Goal: Task Accomplishment & Management: Use online tool/utility

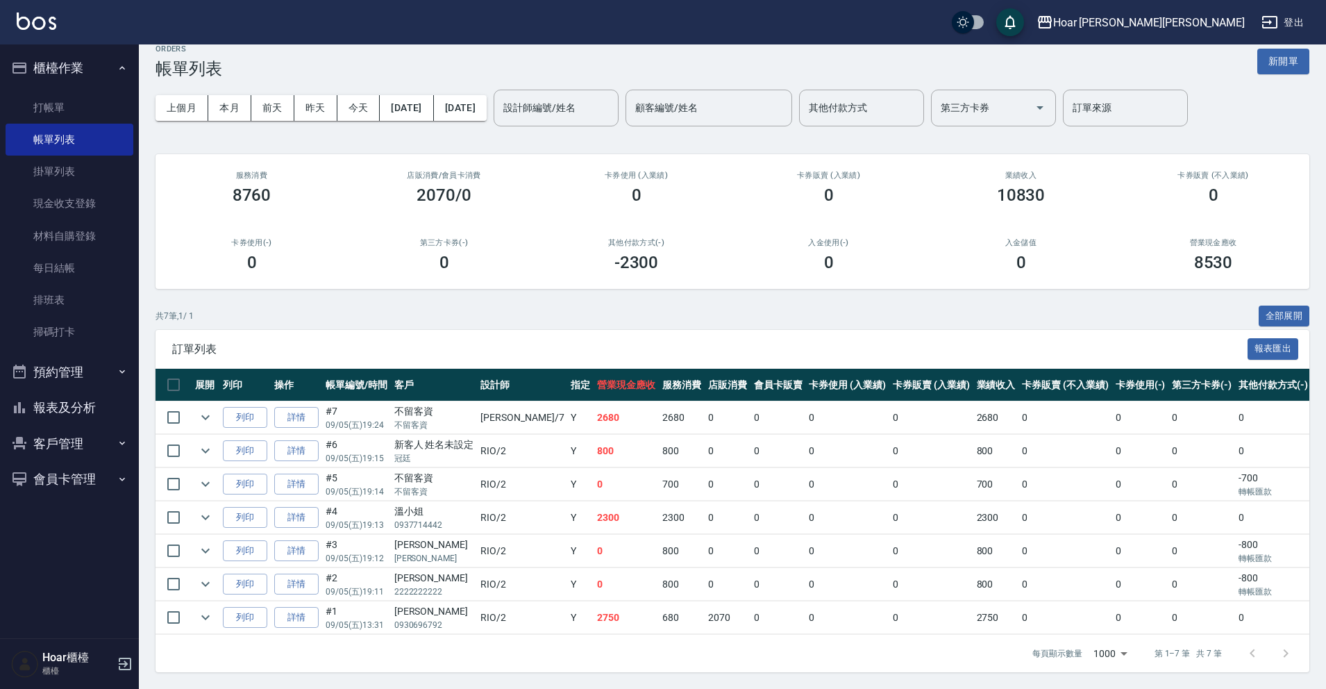
scroll to position [0, 1]
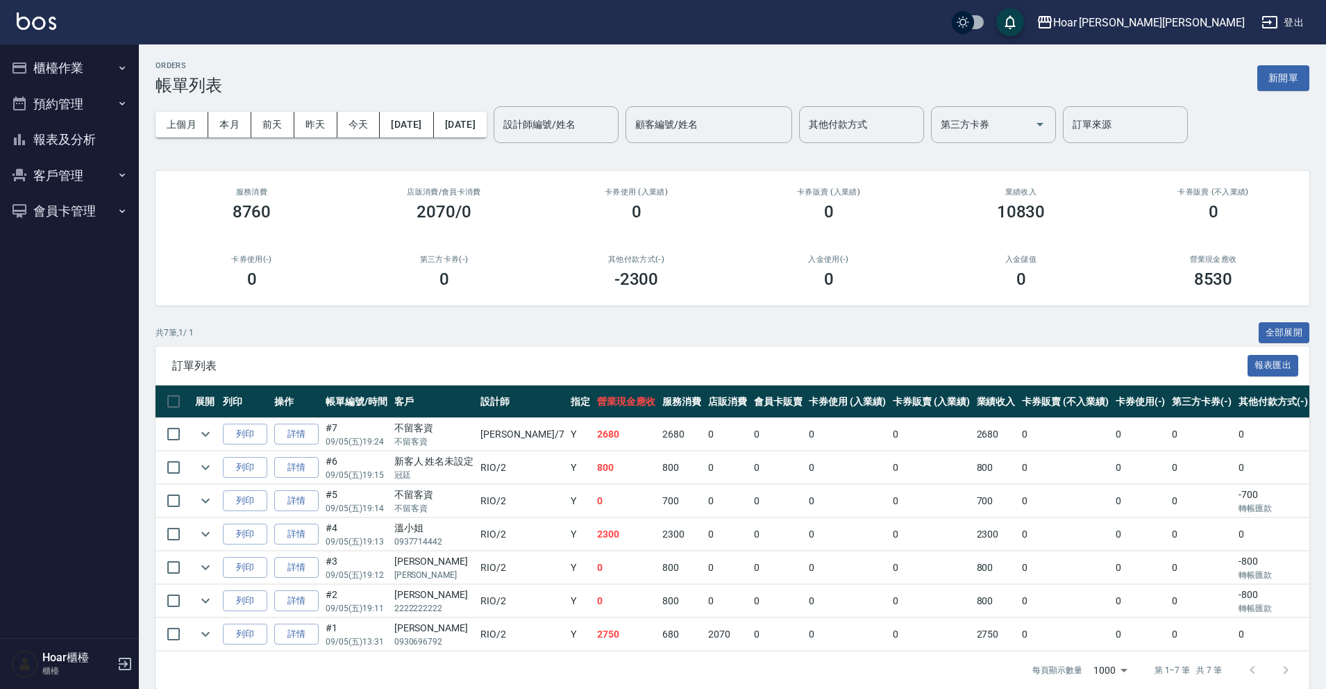
scroll to position [28, 0]
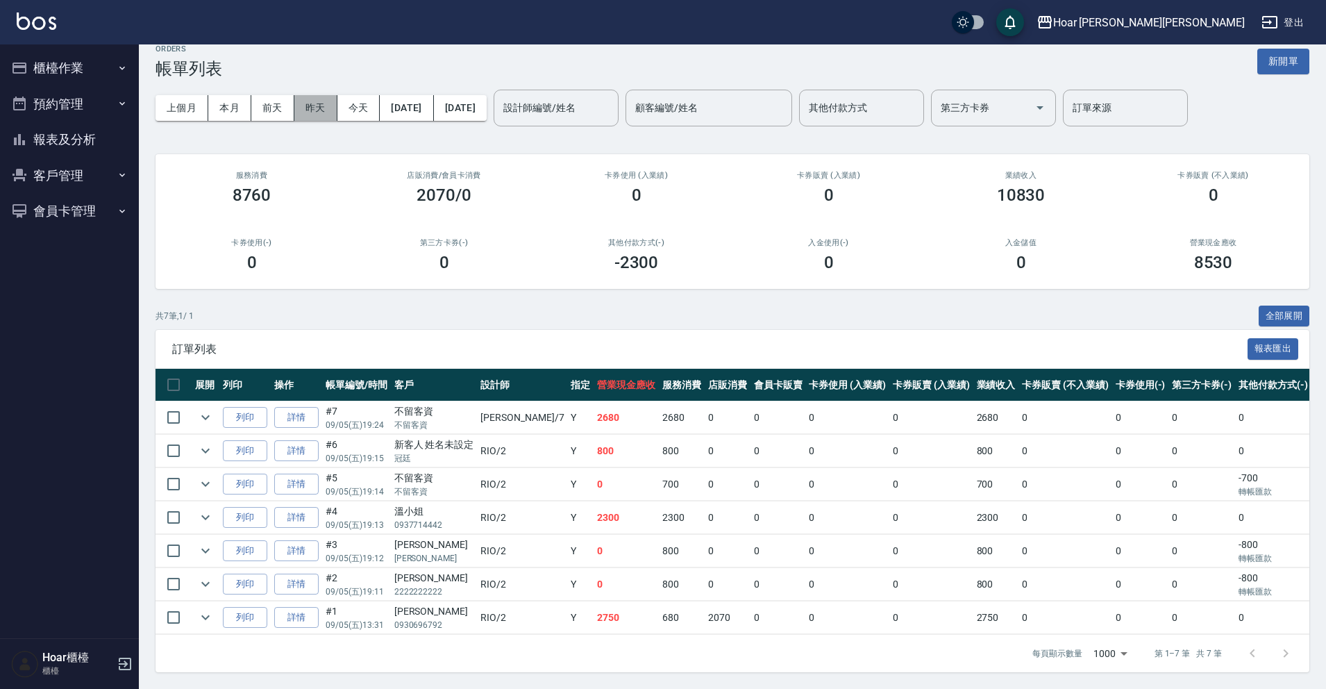
click at [324, 95] on button "昨天" at bounding box center [315, 108] width 43 height 26
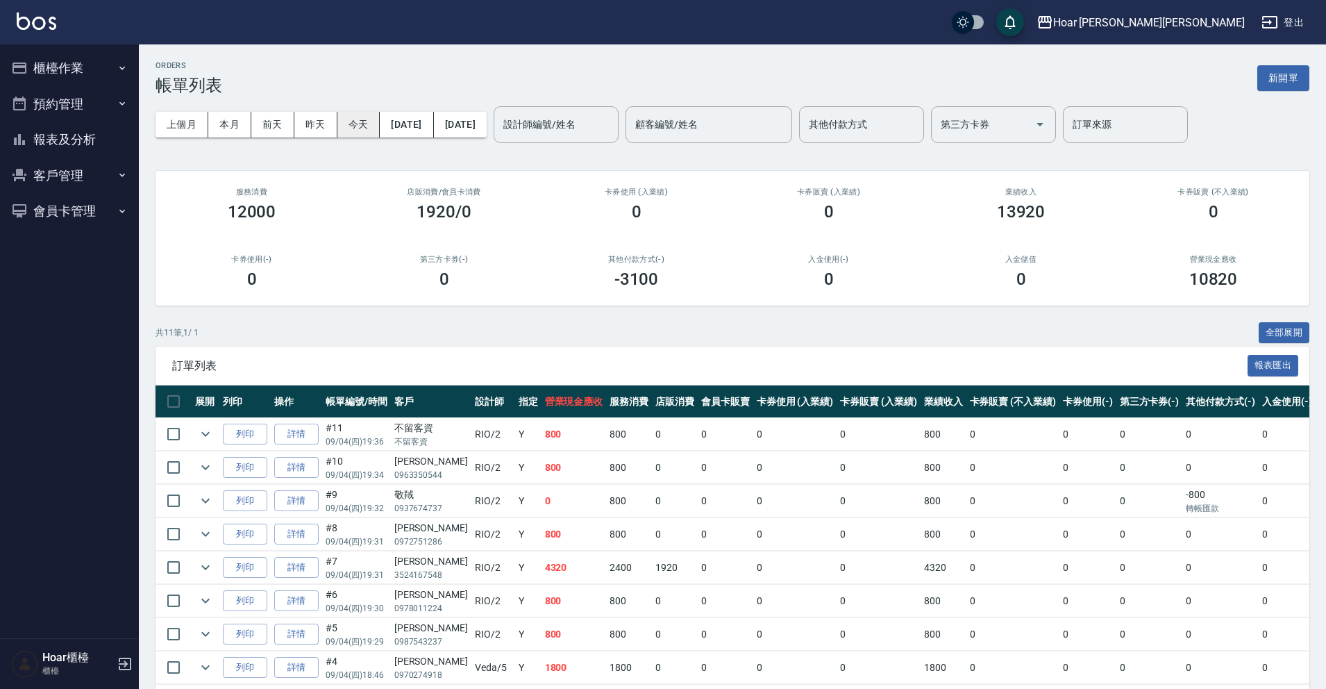
click at [369, 125] on button "今天" at bounding box center [358, 125] width 43 height 26
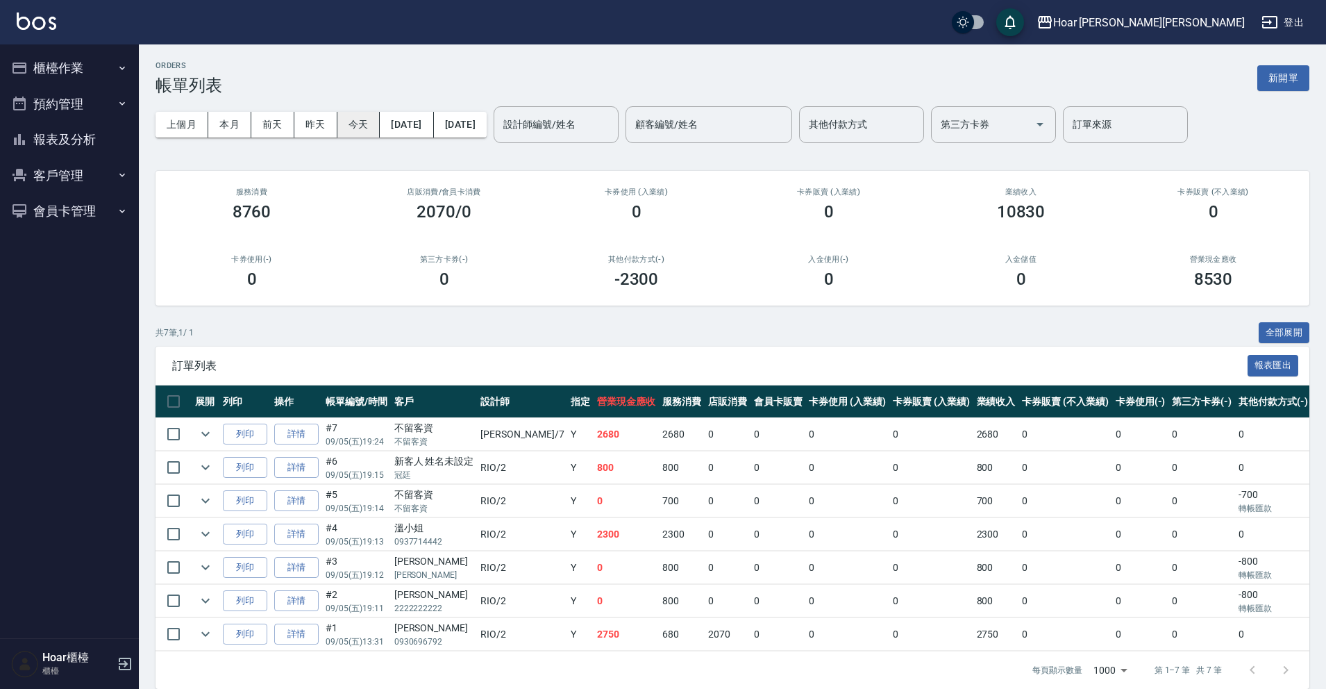
click at [365, 121] on button "今天" at bounding box center [358, 125] width 43 height 26
click at [318, 121] on button "昨天" at bounding box center [315, 125] width 43 height 26
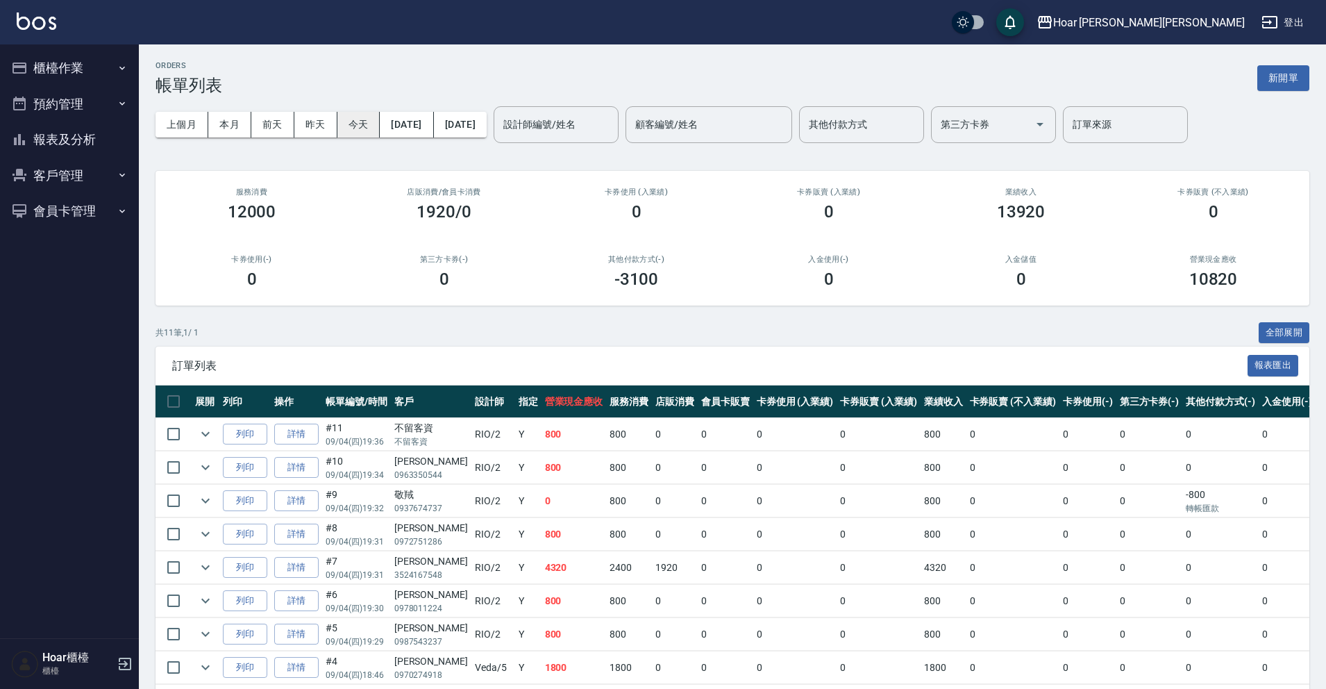
click at [370, 130] on button "今天" at bounding box center [358, 125] width 43 height 26
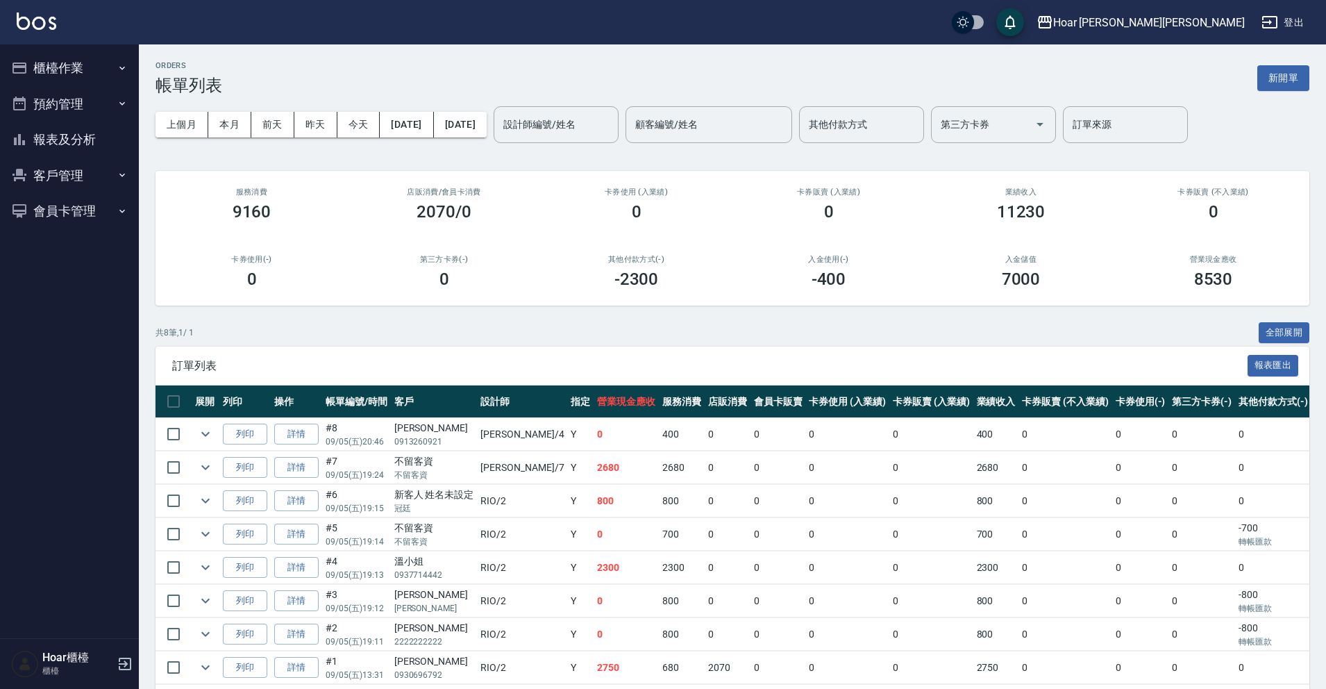
click at [59, 112] on button "預約管理" at bounding box center [70, 104] width 128 height 36
click at [74, 75] on button "櫃檯作業" at bounding box center [70, 68] width 128 height 36
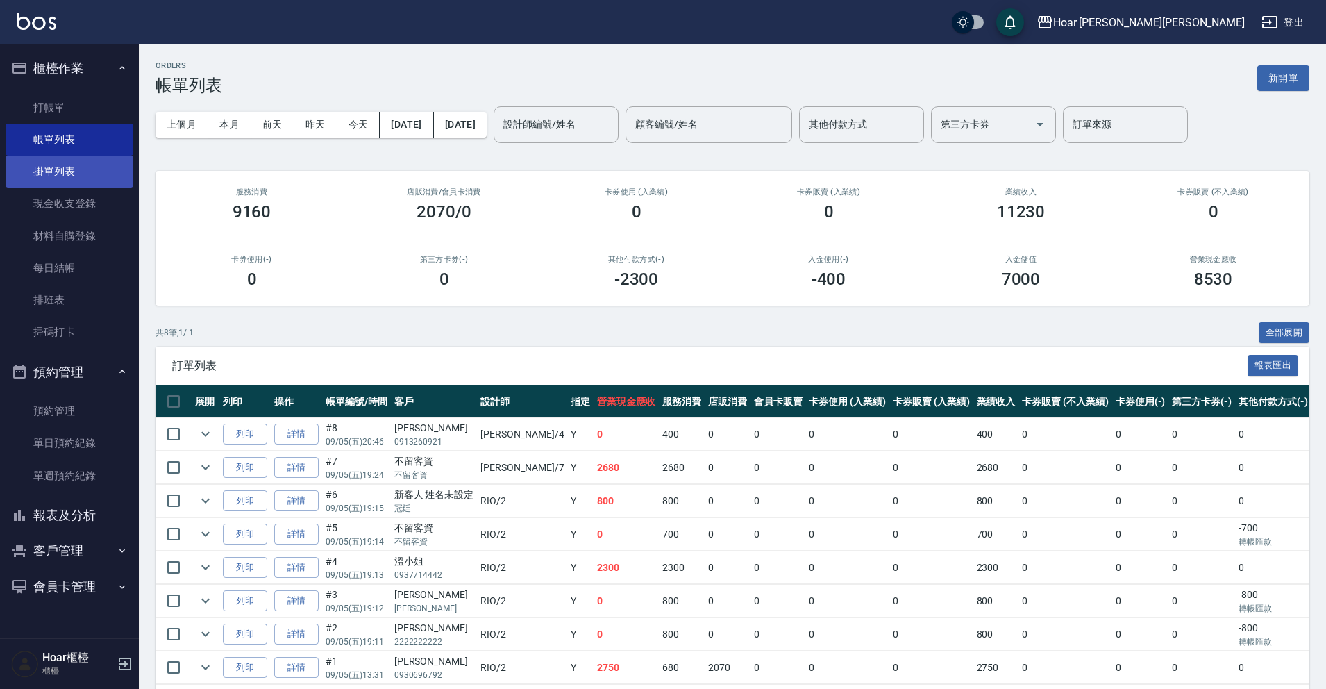
click at [71, 180] on link "掛單列表" at bounding box center [70, 172] width 128 height 32
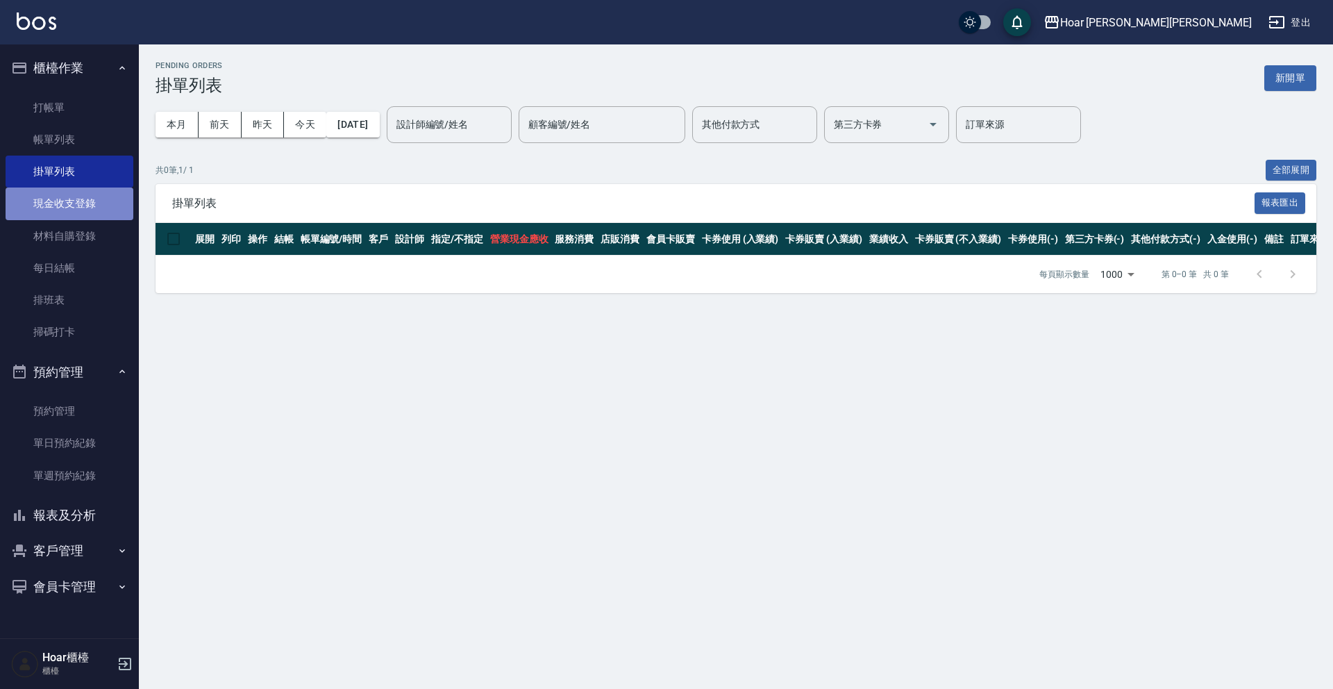
click at [74, 210] on link "現金收支登錄" at bounding box center [70, 203] width 128 height 32
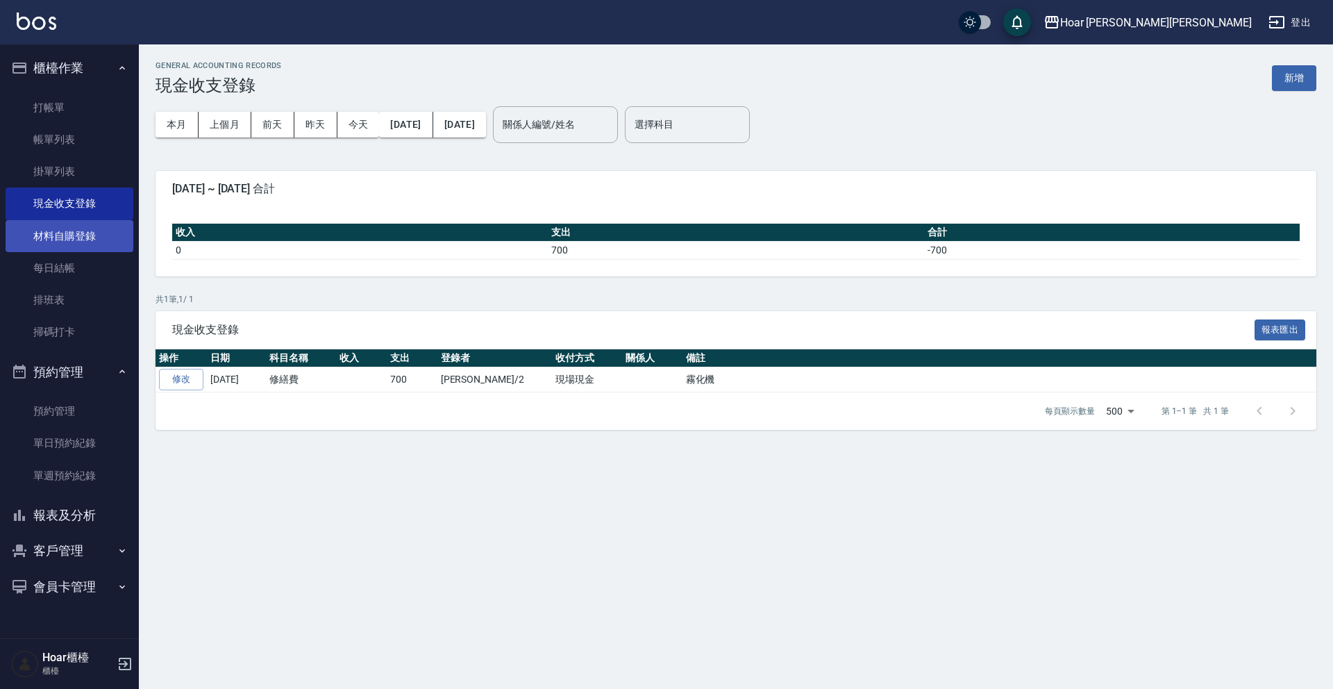
click at [88, 239] on link "材料自購登錄" at bounding box center [70, 236] width 128 height 32
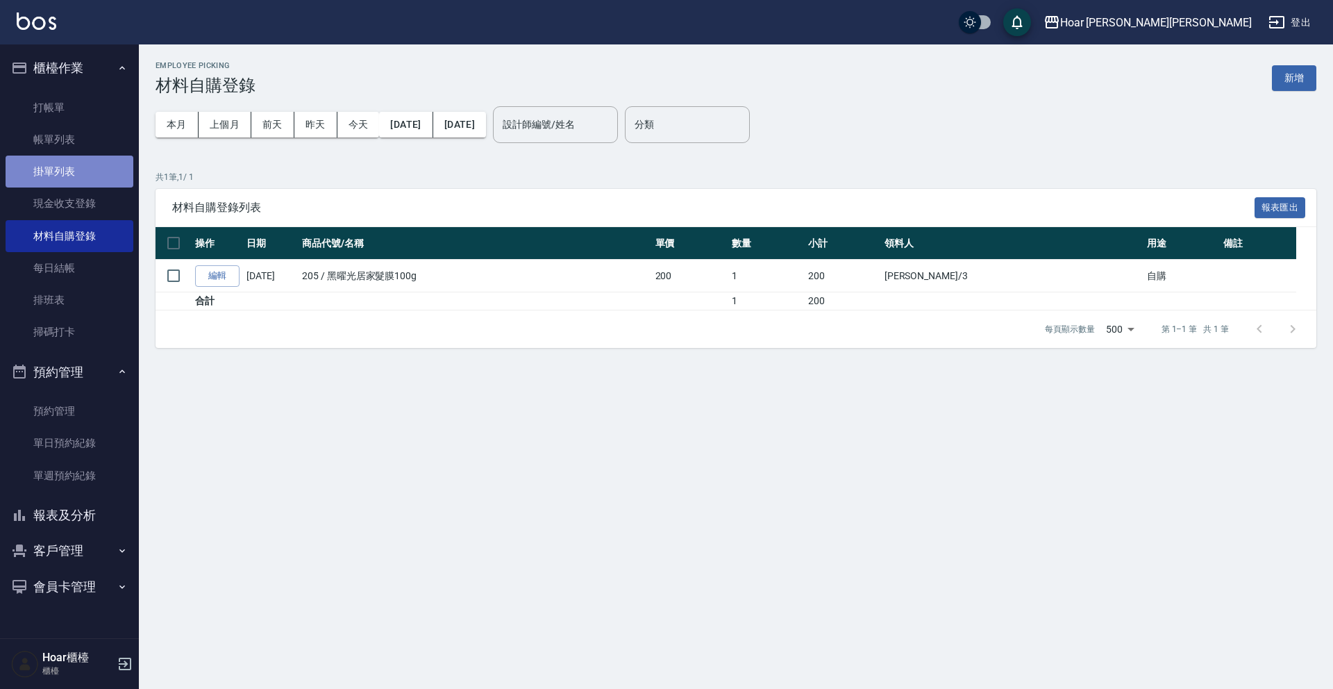
click at [69, 178] on link "掛單列表" at bounding box center [70, 172] width 128 height 32
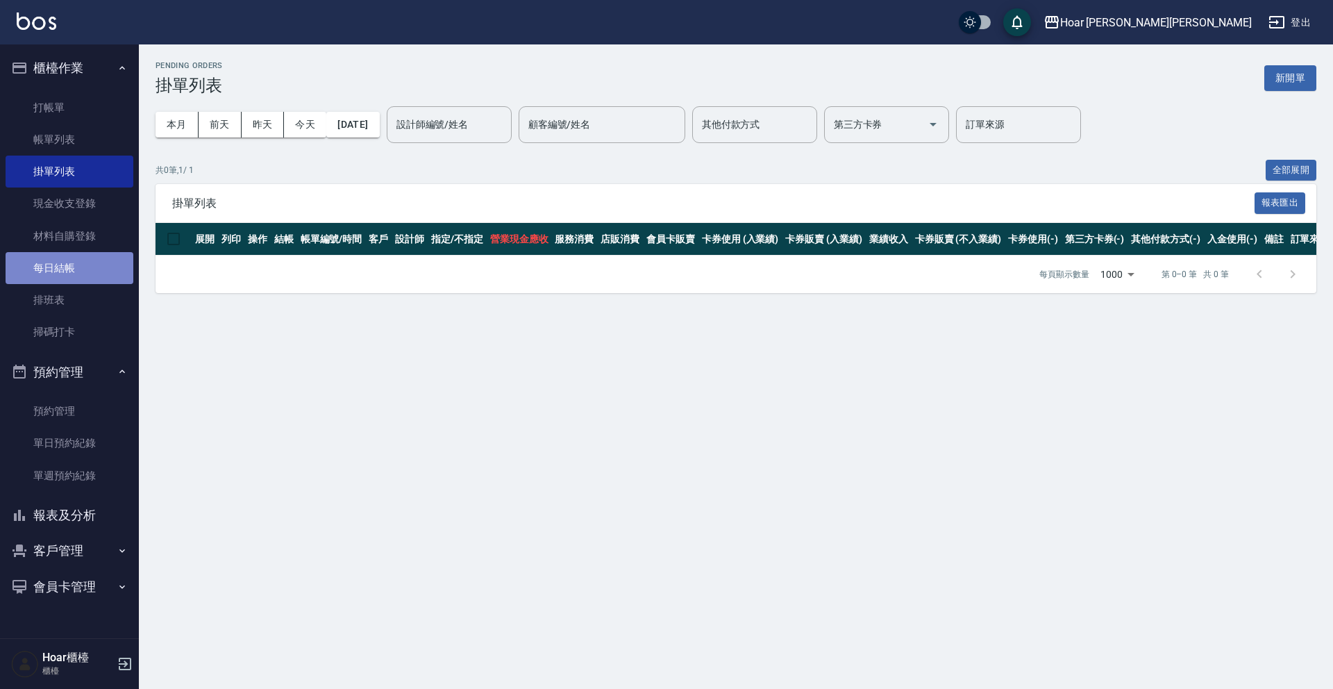
click at [72, 265] on link "每日結帳" at bounding box center [70, 268] width 128 height 32
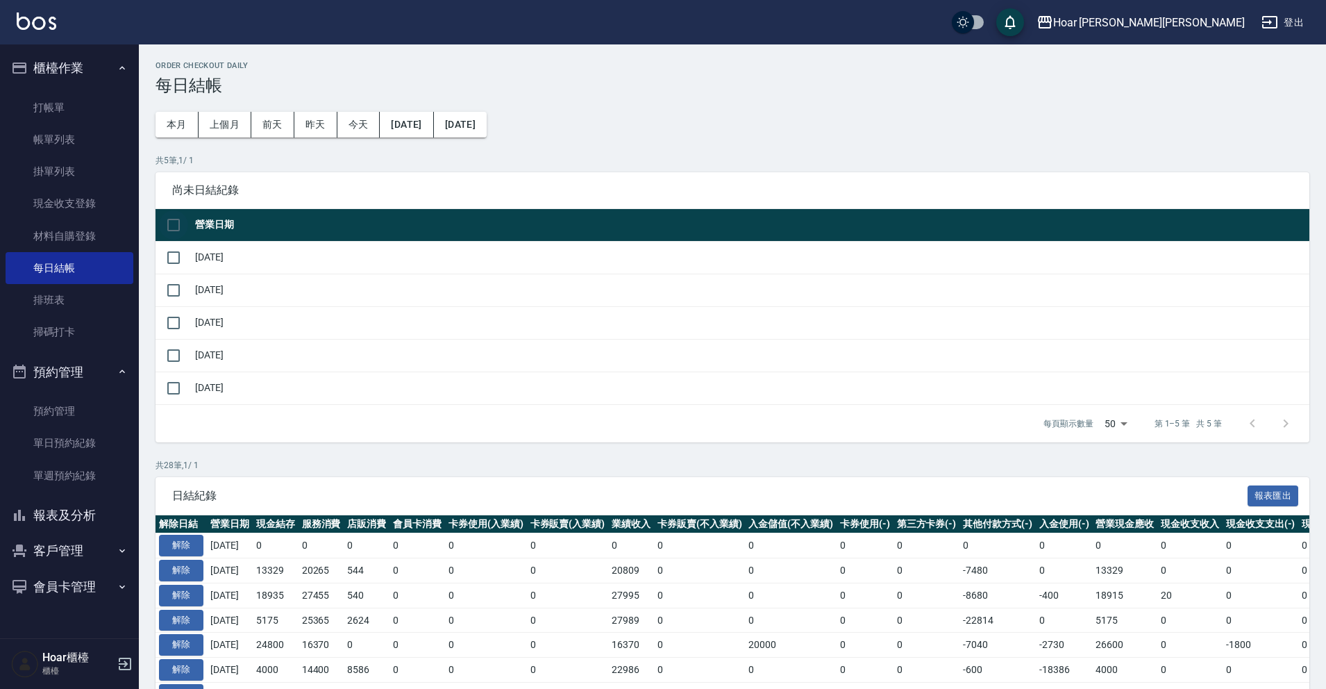
click at [173, 228] on input "checkbox" at bounding box center [173, 224] width 29 height 29
checkbox input "true"
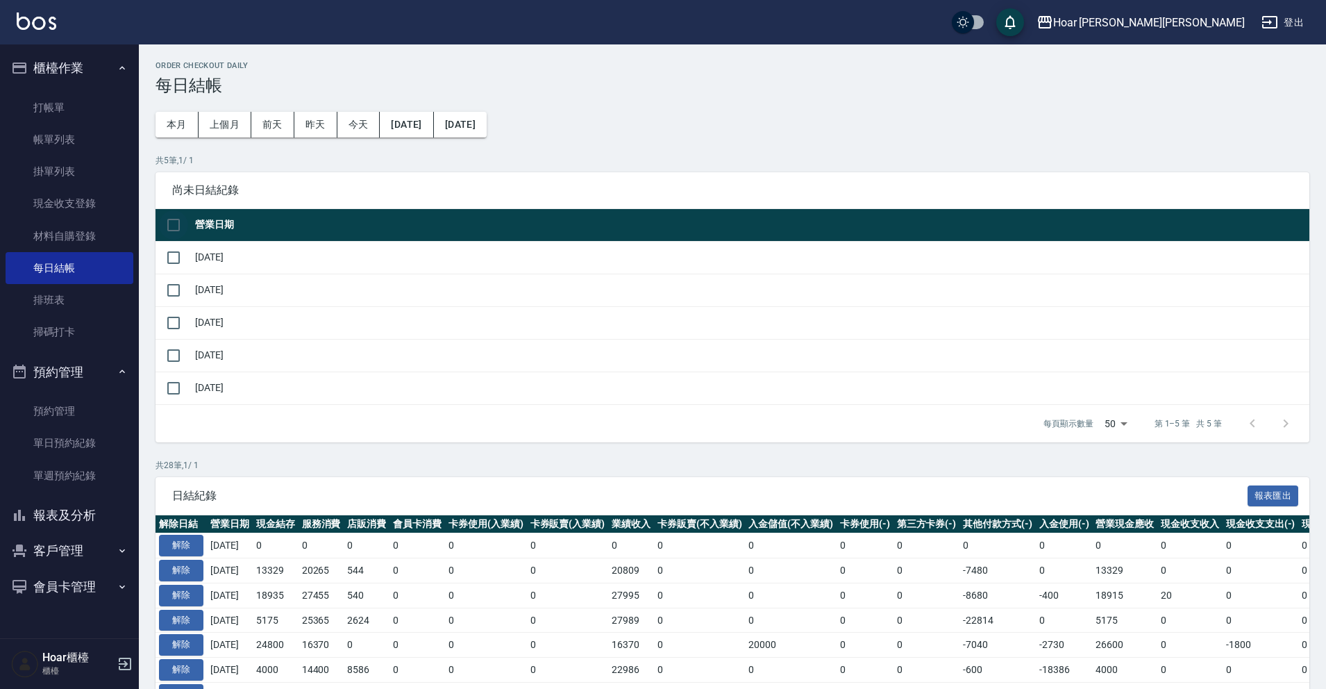
checkbox input "true"
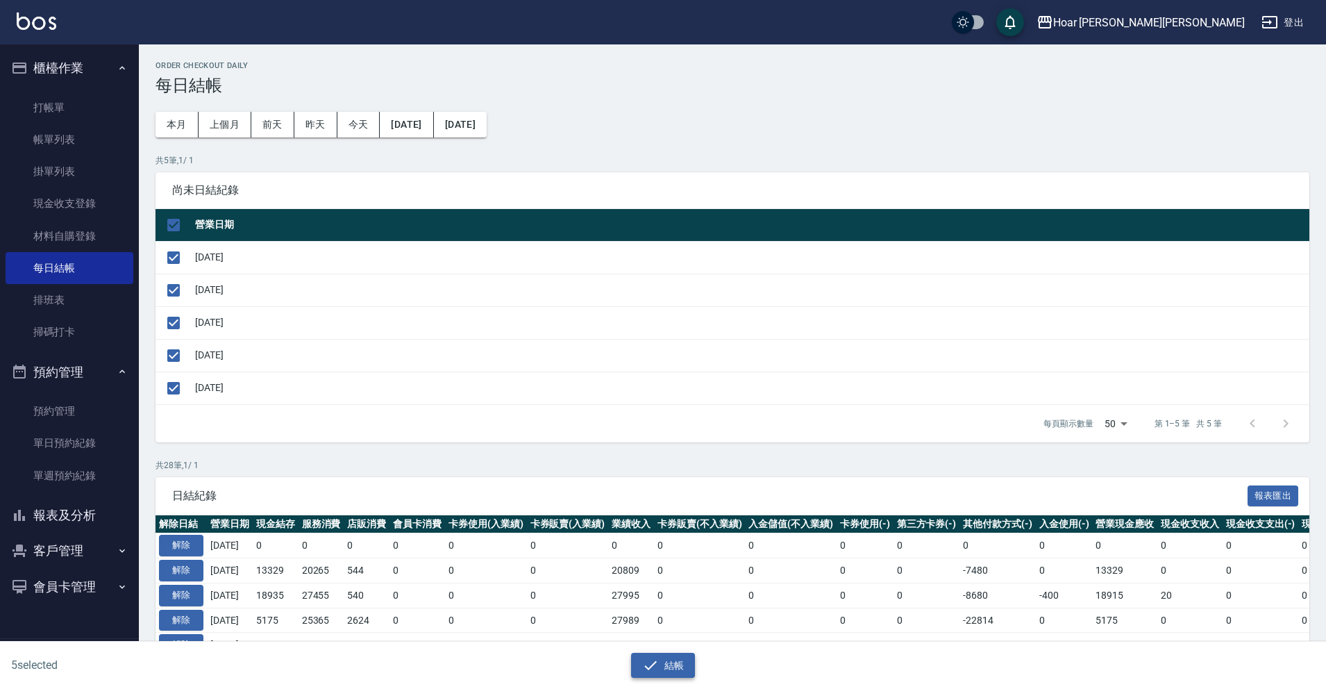
click at [692, 668] on button "結帳" at bounding box center [663, 666] width 65 height 26
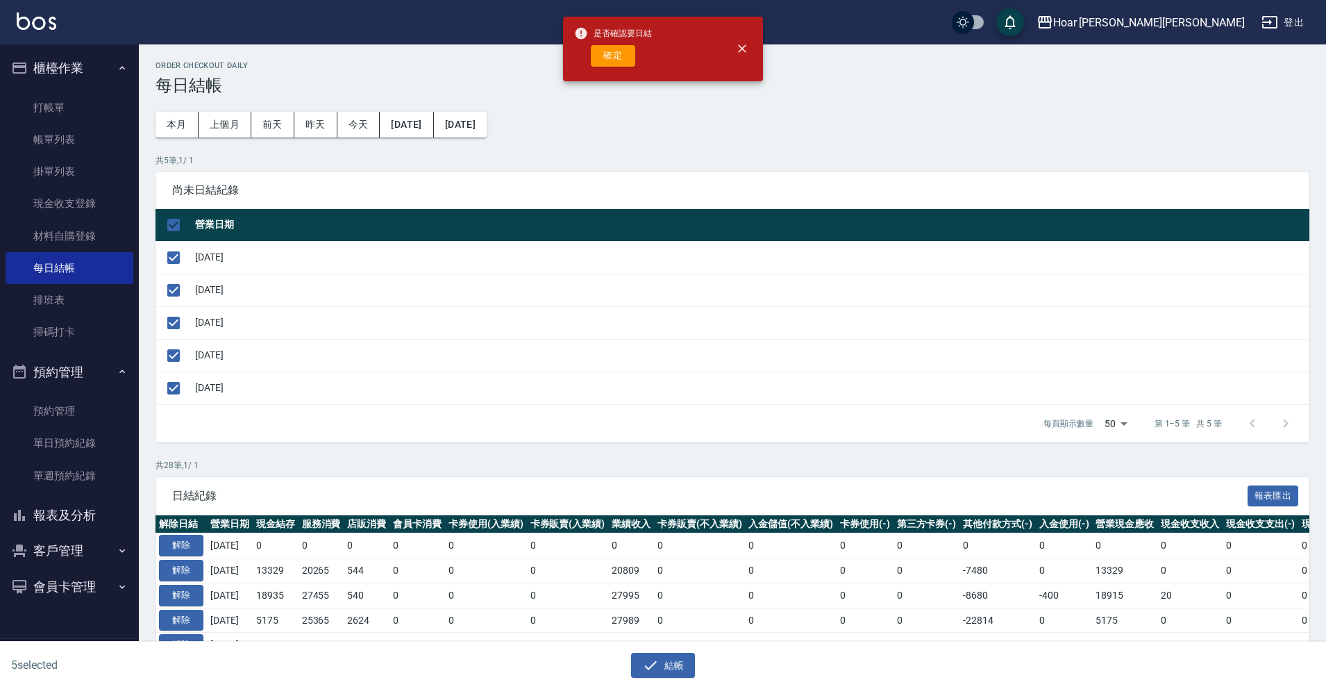
drag, startPoint x: 611, startPoint y: 89, endPoint x: 553, endPoint y: 187, distance: 114.2
click at [604, 106] on div "Order checkout daily 每日結帳 本月 上個月 [DATE] [DATE] [DATE] [DATE] [DATE] 共 5 筆, 1 / …" at bounding box center [732, 672] width 1187 height 1257
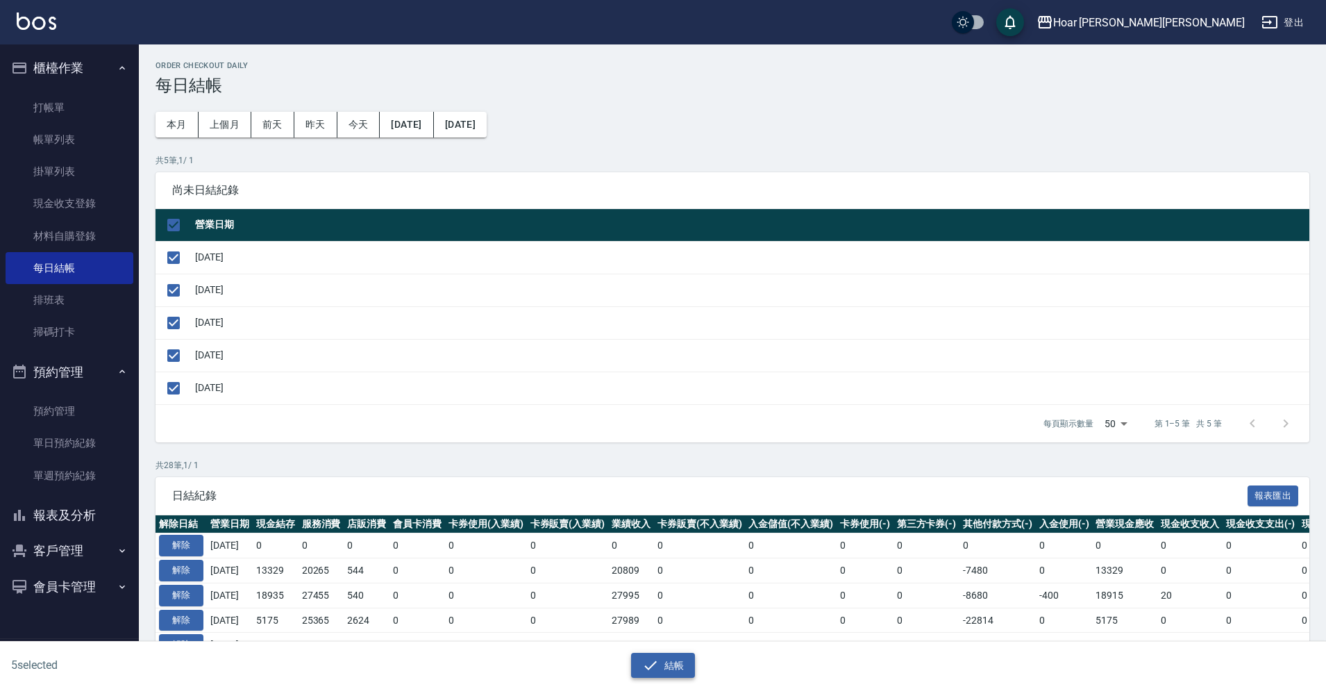
click at [659, 659] on button "結帳" at bounding box center [663, 666] width 65 height 26
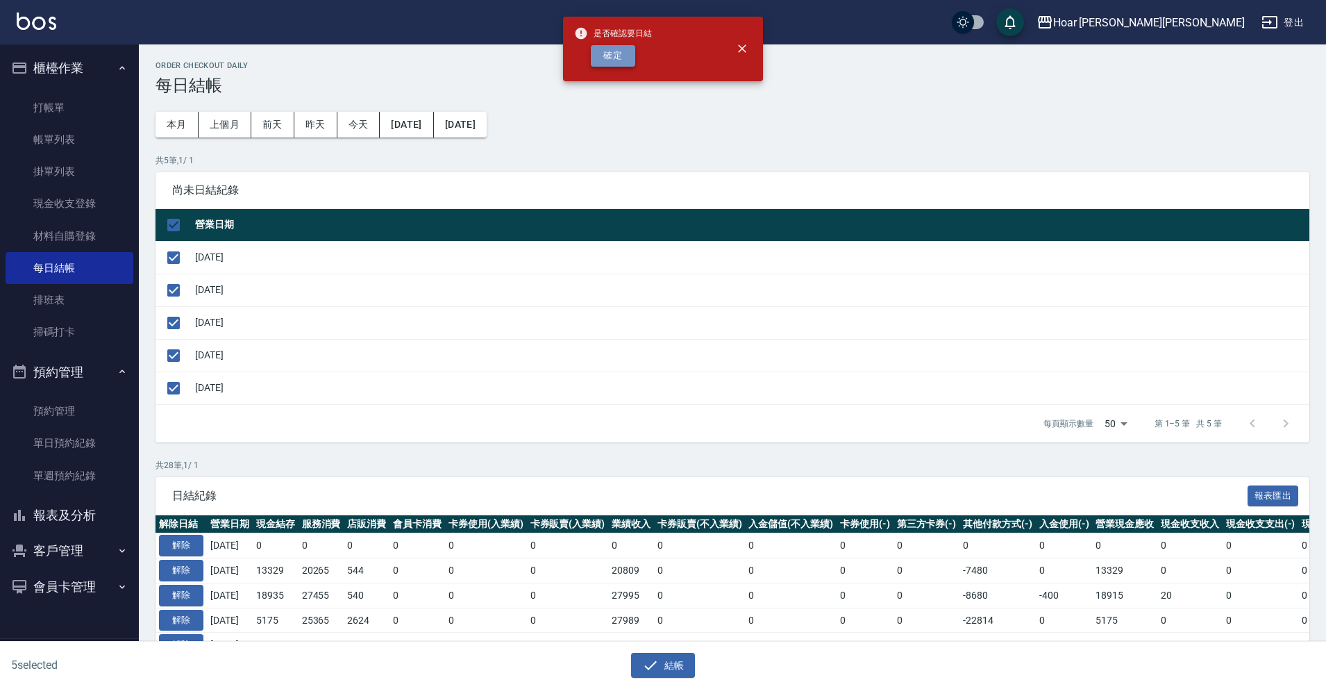
click at [607, 53] on button "確定" at bounding box center [613, 56] width 44 height 22
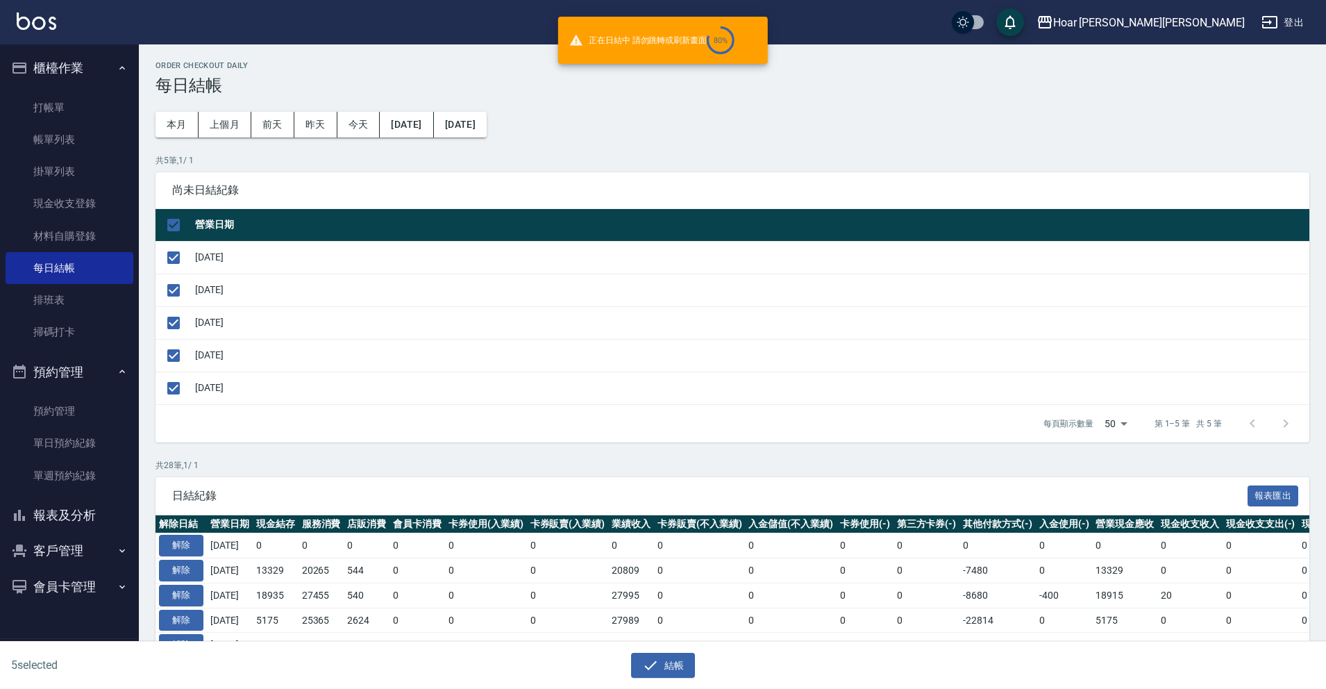
checkbox input "false"
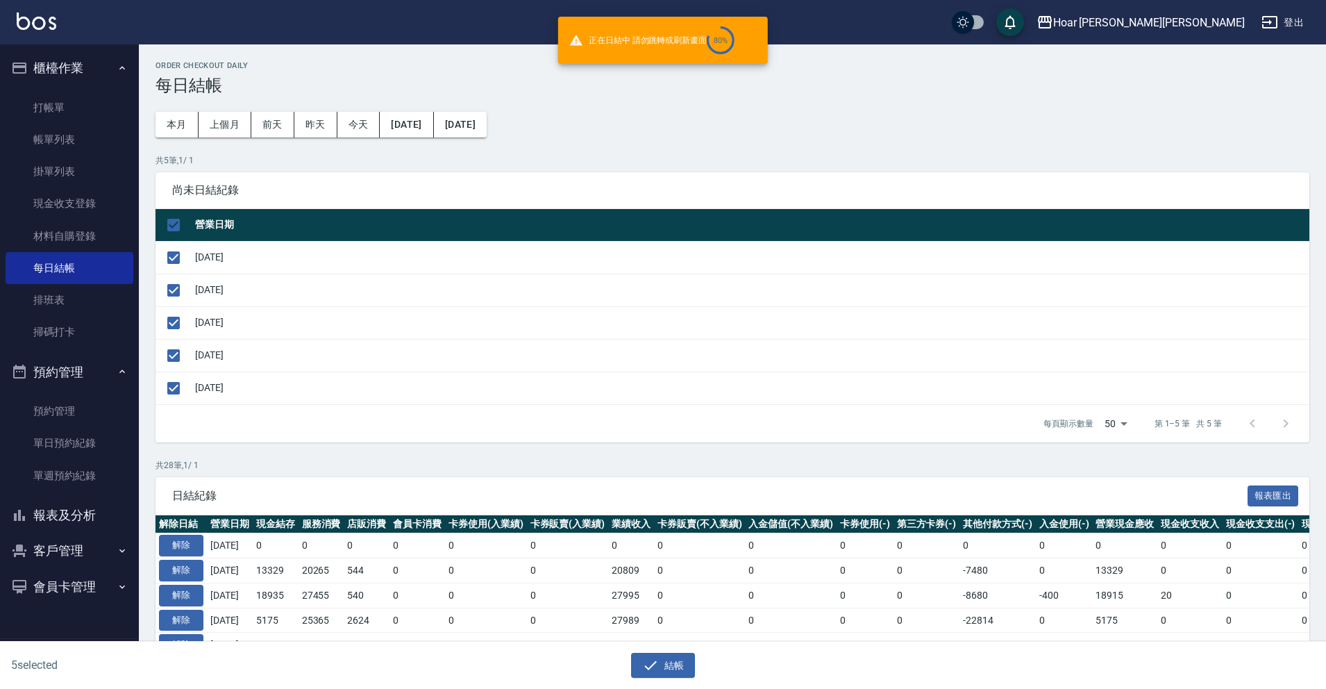
checkbox input "false"
